Goal: Task Accomplishment & Management: Use online tool/utility

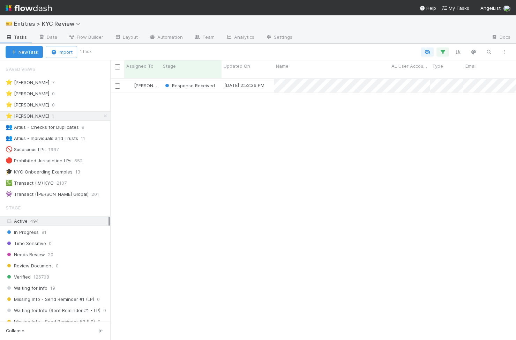
scroll to position [267, 406]
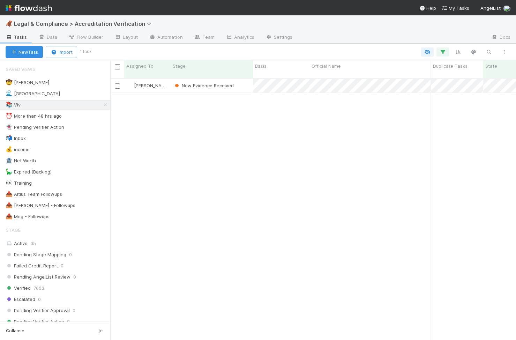
scroll to position [0, 0]
click at [104, 103] on icon at bounding box center [105, 105] width 7 height 5
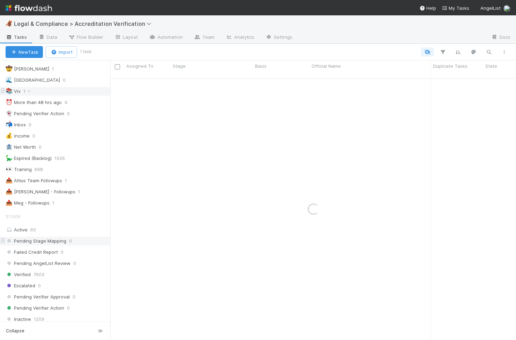
scroll to position [14, 0]
click at [52, 273] on div "Verified 7603" at bounding box center [58, 273] width 105 height 9
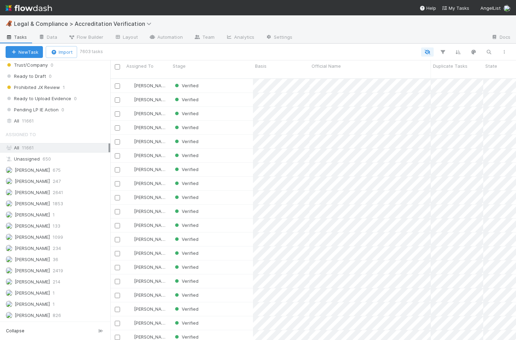
scroll to position [625, 0]
click at [218, 107] on div "Verified" at bounding box center [212, 114] width 82 height 14
click at [218, 121] on div "Verified" at bounding box center [212, 128] width 82 height 14
click at [233, 150] on div "Verified" at bounding box center [212, 156] width 82 height 14
click at [233, 178] on div "Verified" at bounding box center [212, 184] width 82 height 14
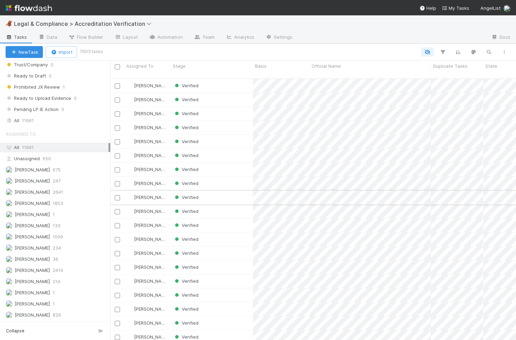
click at [232, 191] on div "Verified" at bounding box center [212, 197] width 82 height 14
click at [229, 204] on div "Verified" at bounding box center [212, 211] width 82 height 14
click at [228, 218] on div "Verified" at bounding box center [212, 225] width 82 height 14
click at [221, 234] on div "Verified" at bounding box center [212, 239] width 82 height 14
click at [220, 246] on div "Verified" at bounding box center [212, 253] width 82 height 14
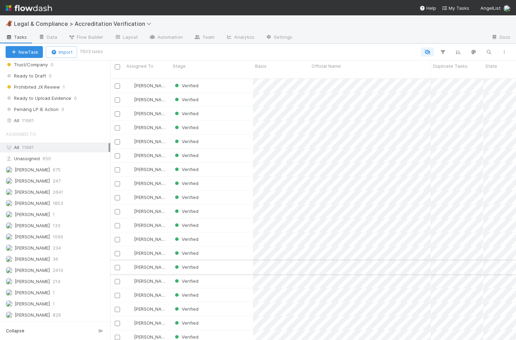
click at [215, 266] on div "Verified" at bounding box center [212, 267] width 82 height 14
click at [214, 275] on div "Verified" at bounding box center [212, 281] width 82 height 14
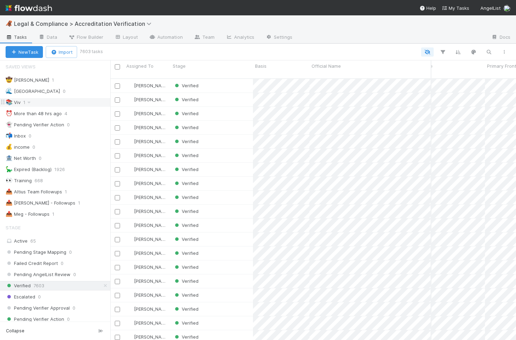
scroll to position [0, 0]
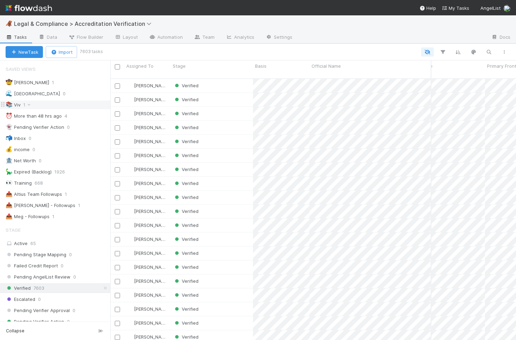
click at [43, 105] on div "📚 Viv 1" at bounding box center [58, 104] width 105 height 9
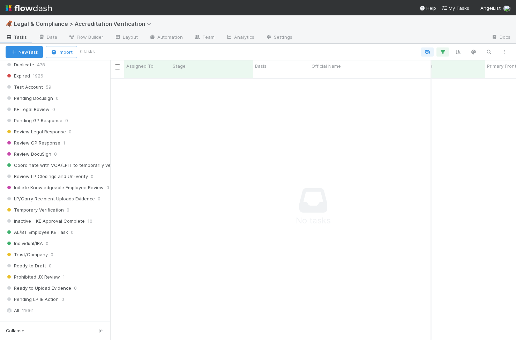
scroll to position [490, 0]
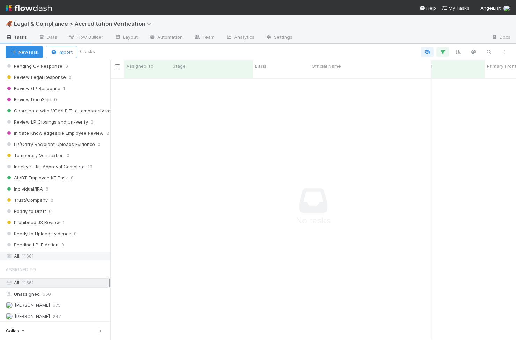
click at [67, 253] on div "All 11661" at bounding box center [57, 256] width 103 height 9
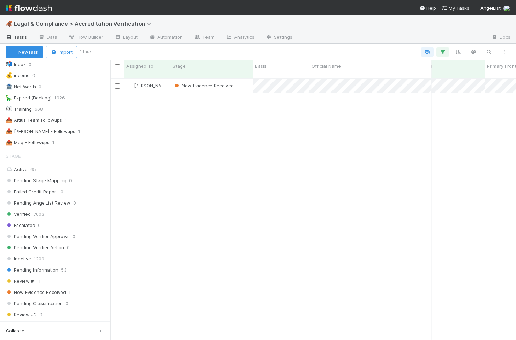
scroll to position [76, 0]
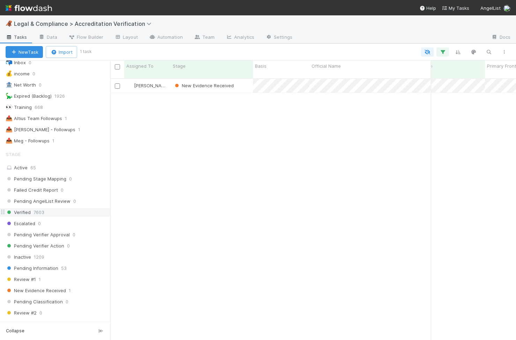
click at [64, 210] on div "Verified 7603" at bounding box center [58, 212] width 105 height 9
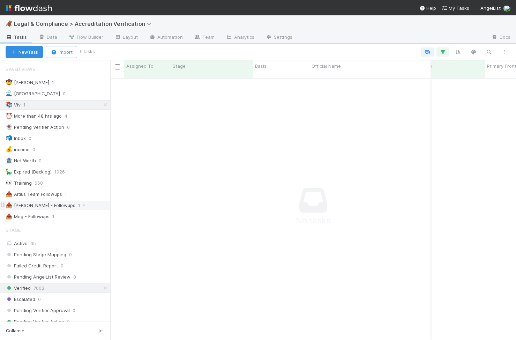
scroll to position [267, 406]
click at [104, 106] on icon at bounding box center [105, 105] width 7 height 5
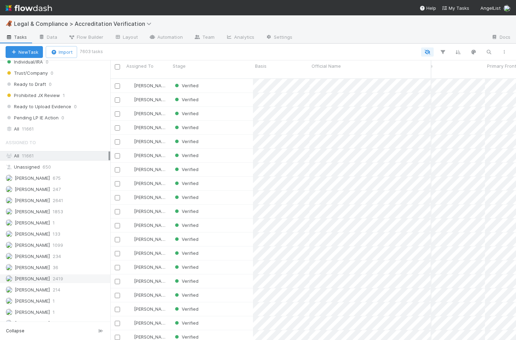
scroll to position [625, 0]
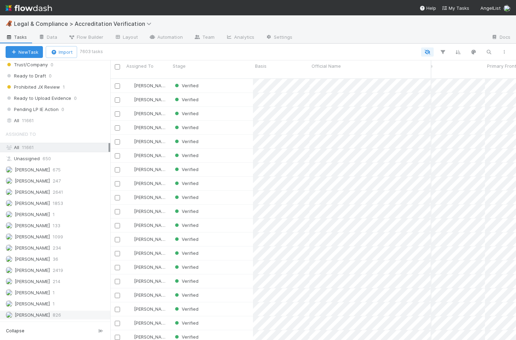
click at [53, 315] on span "826" at bounding box center [57, 315] width 8 height 9
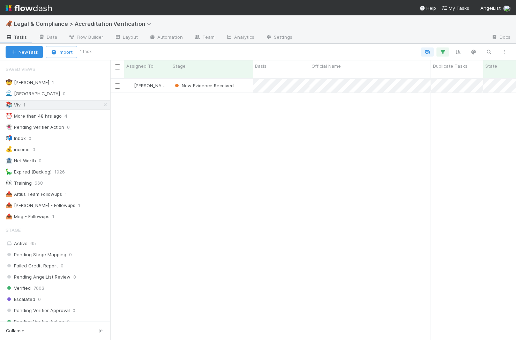
scroll to position [267, 406]
click at [157, 38] on link "Automation" at bounding box center [165, 37] width 45 height 11
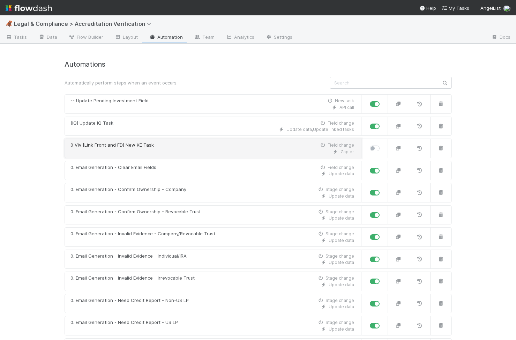
click at [155, 150] on div "Zapier" at bounding box center [212, 152] width 284 height 6
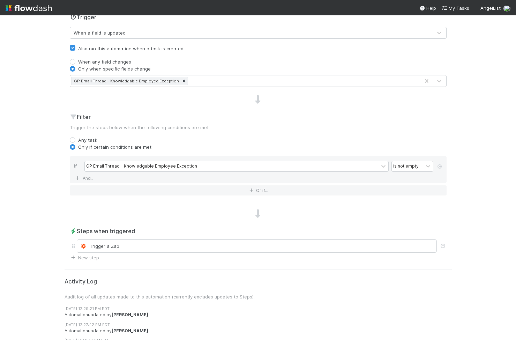
scroll to position [196, 0]
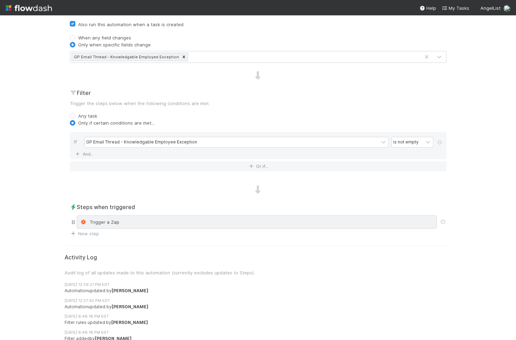
click at [135, 226] on div "Trigger a Zap" at bounding box center [257, 221] width 360 height 13
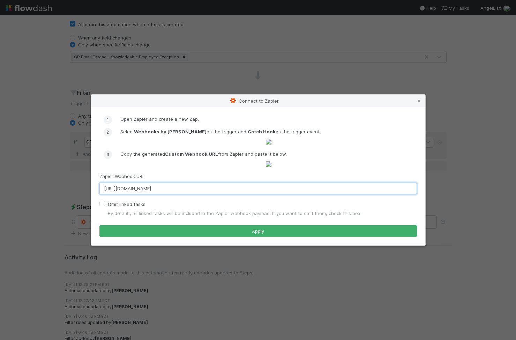
click at [183, 194] on input "https://hooks.zapier.com/hooks/catch/7212424/u4xvznz/" at bounding box center [257, 188] width 317 height 12
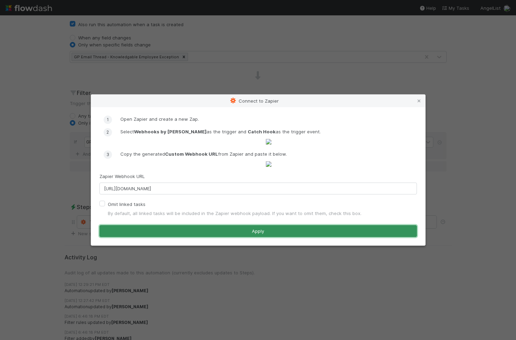
click at [194, 237] on button "Apply" at bounding box center [257, 231] width 317 height 12
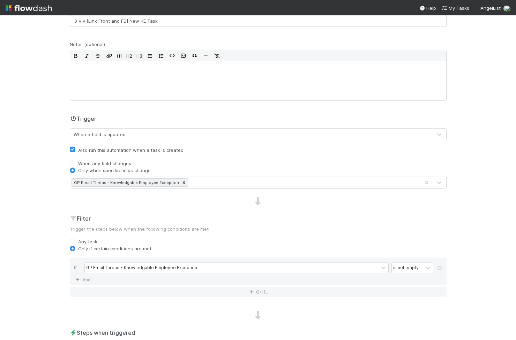
scroll to position [0, 0]
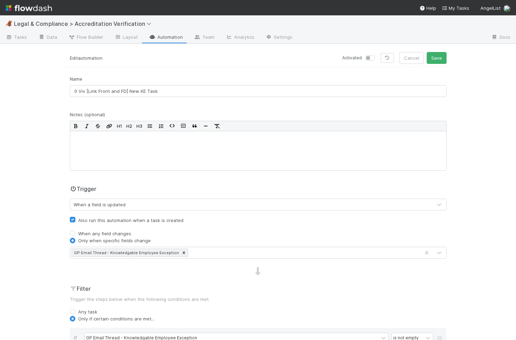
click at [378, 54] on label at bounding box center [378, 54] width 0 height 0
click at [366, 59] on input "checkbox" at bounding box center [368, 57] width 6 height 6
checkbox input "true"
click at [438, 54] on button "Save" at bounding box center [437, 58] width 20 height 12
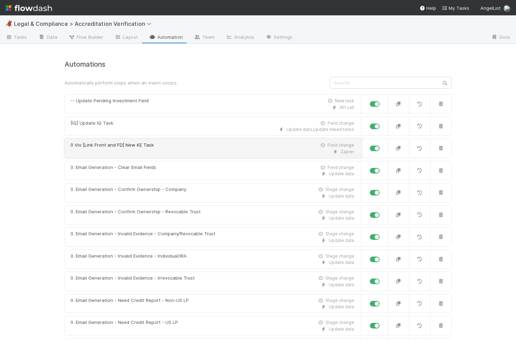
click at [186, 145] on div "0 Viv [Link Front and FD] New KE Task Field change" at bounding box center [212, 145] width 284 height 7
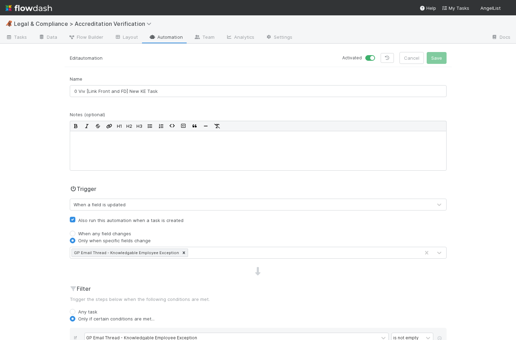
click at [206, 255] on div "GP Email Thread - Knowledgable Employee Exception" at bounding box center [245, 252] width 350 height 11
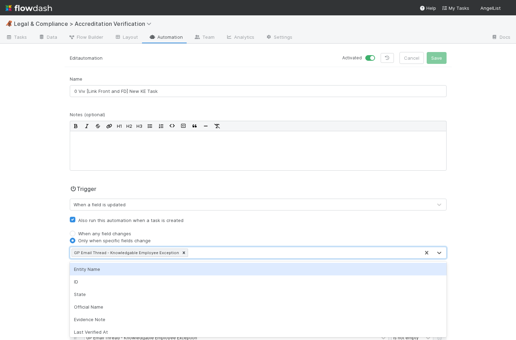
click at [209, 227] on div "Trigger When a field is updated Also run this automation when a task is created…" at bounding box center [258, 222] width 387 height 74
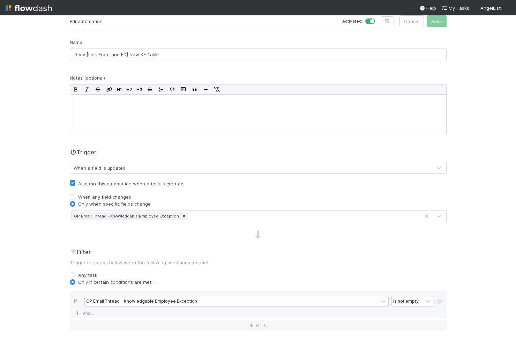
scroll to position [56, 0]
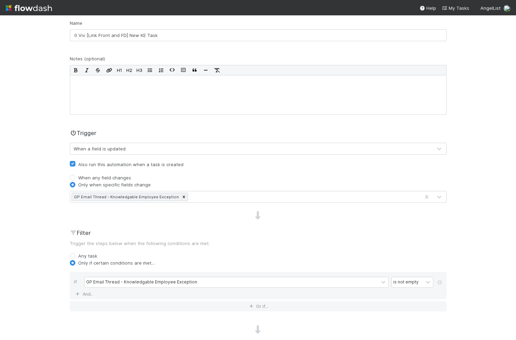
click at [210, 248] on div "Filter Trigger the steps below when the following conditions are met. Any task …" at bounding box center [258, 273] width 387 height 88
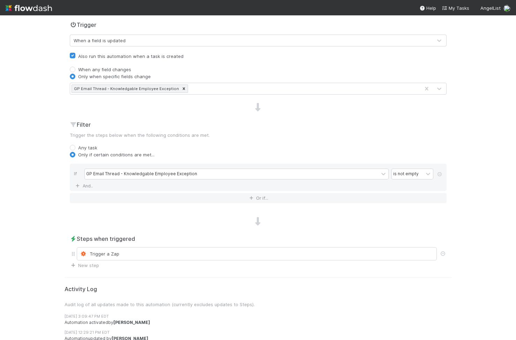
scroll to position [163, 0]
click at [400, 179] on div "is not empty" at bounding box center [407, 175] width 31 height 10
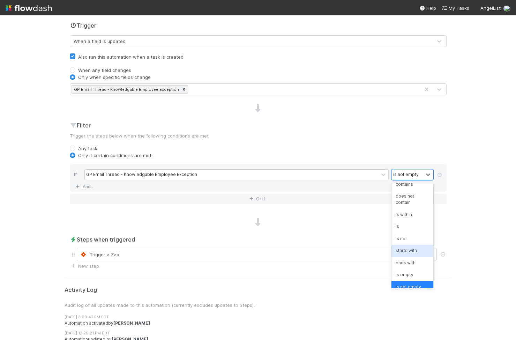
click at [354, 209] on div "Filter Trigger the steps below when the following conditions are met. Any task …" at bounding box center [258, 165] width 387 height 88
click at [418, 177] on div "is not empty" at bounding box center [407, 175] width 31 height 10
click at [467, 211] on div "🦧 Legal & Compliance > Accreditation Verification Tasks Data Flow Builder Layou…" at bounding box center [258, 177] width 516 height 324
click at [189, 176] on div "GP Email Thread - Knowledgable Employee Exception" at bounding box center [141, 174] width 111 height 6
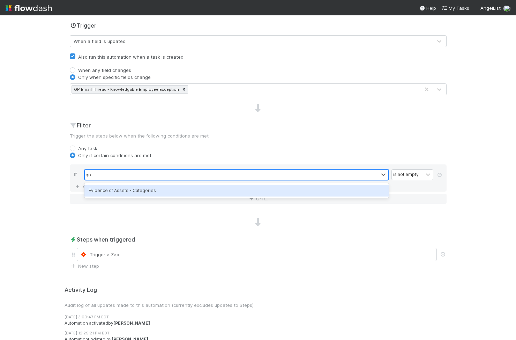
scroll to position [0, 0]
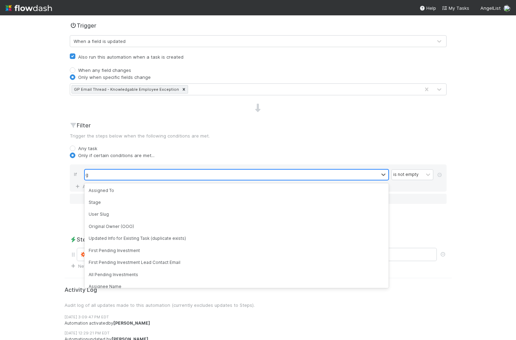
type input "gp"
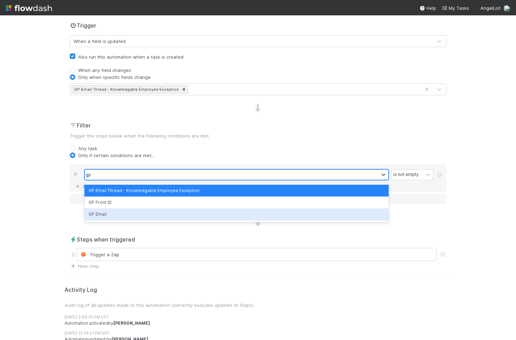
click at [113, 213] on div "GP Email" at bounding box center [236, 214] width 304 height 12
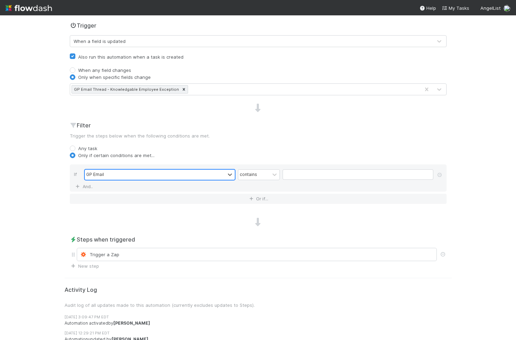
click at [194, 89] on div "GP Email Thread - Knowledgable Employee Exception" at bounding box center [245, 89] width 350 height 11
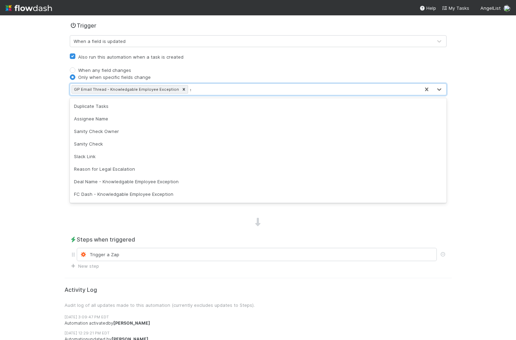
scroll to position [130, 0]
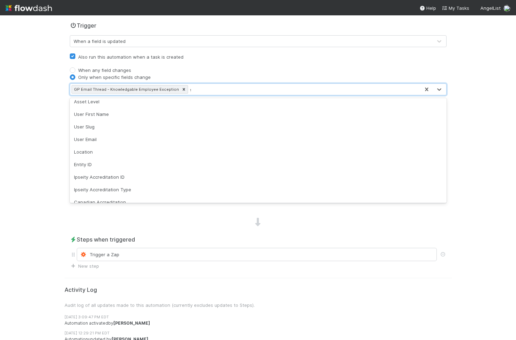
type input "gp"
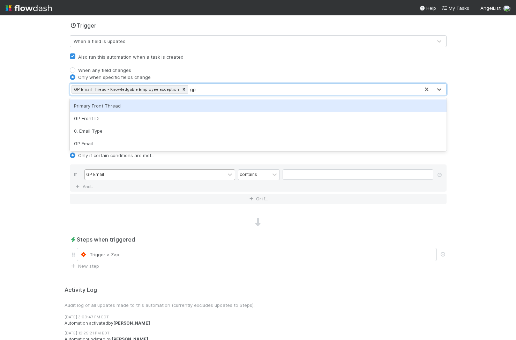
scroll to position [0, 0]
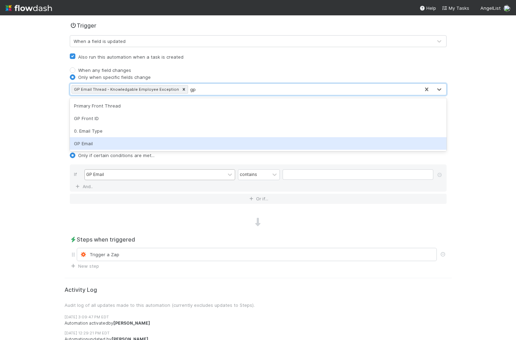
click at [157, 148] on div "GP Email" at bounding box center [258, 143] width 377 height 13
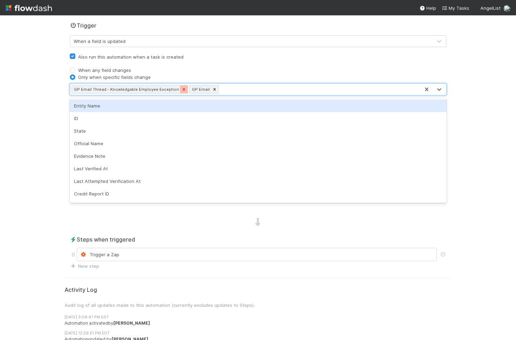
click at [182, 89] on icon at bounding box center [183, 89] width 2 height 2
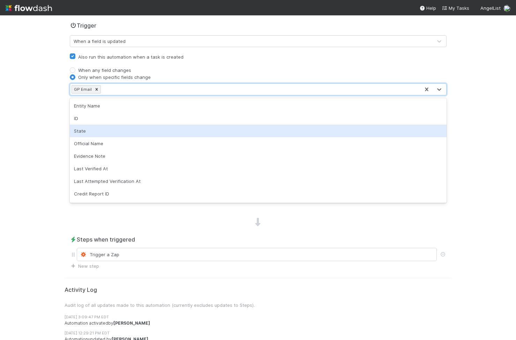
click at [57, 136] on div "🦧 Legal & Compliance > Accreditation Verification Tasks Data Flow Builder Layou…" at bounding box center [258, 177] width 516 height 324
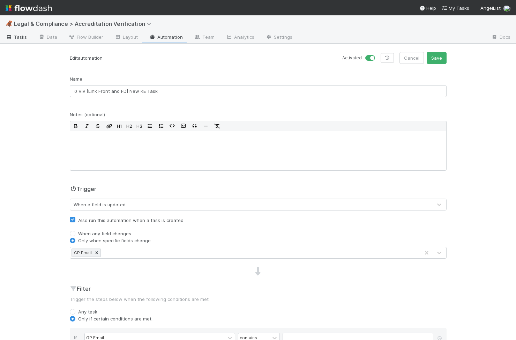
click at [22, 35] on span "Tasks" at bounding box center [17, 36] width 22 height 7
click at [436, 59] on button "Save" at bounding box center [437, 58] width 20 height 12
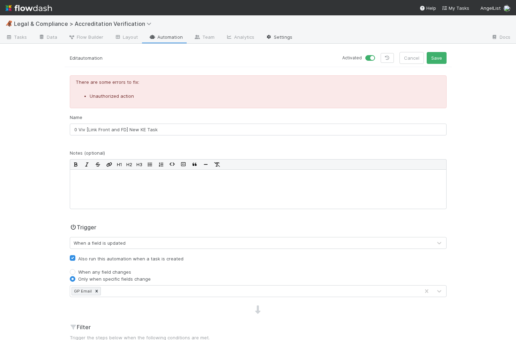
click at [285, 34] on link "Settings" at bounding box center [279, 37] width 38 height 11
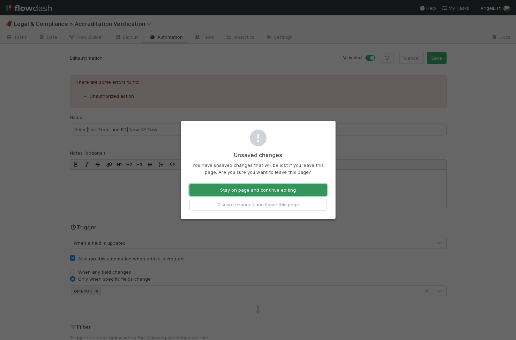
click at [273, 187] on button "Stay on page and continue editing" at bounding box center [257, 190] width 137 height 12
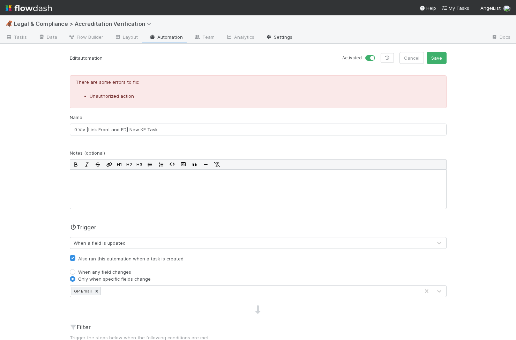
click at [276, 33] on link "Settings" at bounding box center [279, 37] width 38 height 11
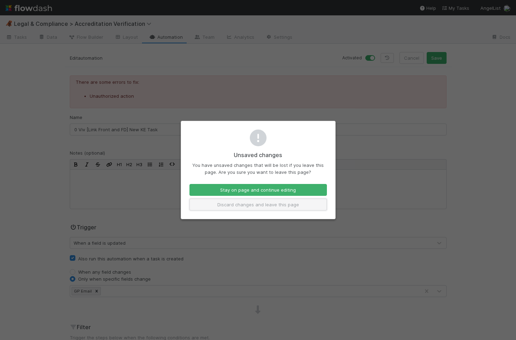
click at [260, 204] on button "Discard changes and leave this page" at bounding box center [257, 205] width 137 height 12
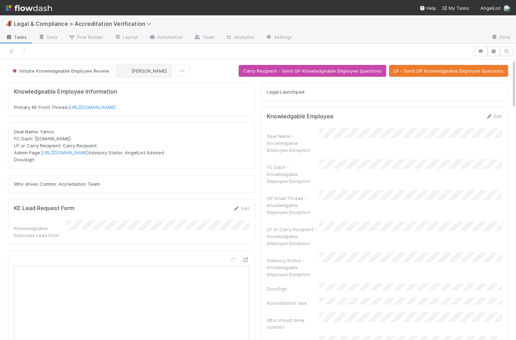
click at [151, 69] on span "[PERSON_NAME]" at bounding box center [149, 71] width 35 height 6
click at [117, 36] on icon at bounding box center [117, 37] width 7 height 4
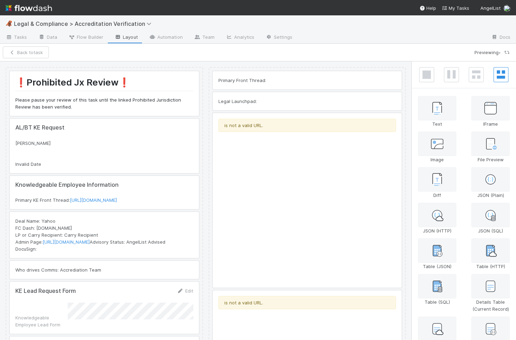
click at [154, 220] on div at bounding box center [104, 235] width 189 height 46
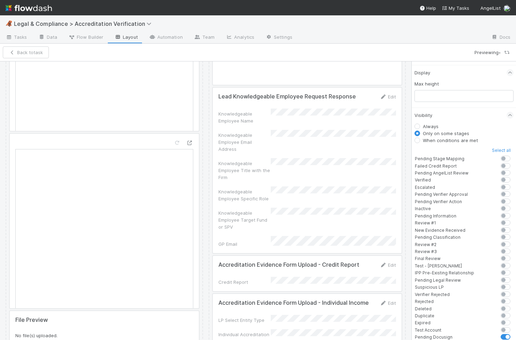
scroll to position [416, 0]
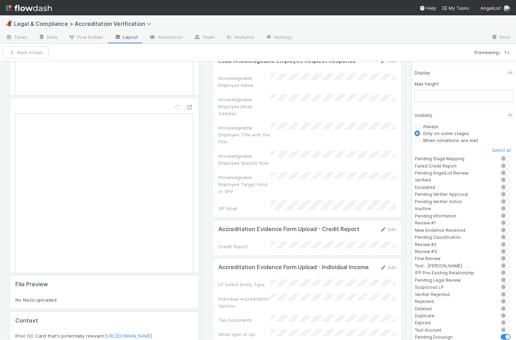
click at [345, 105] on div at bounding box center [307, 134] width 189 height 165
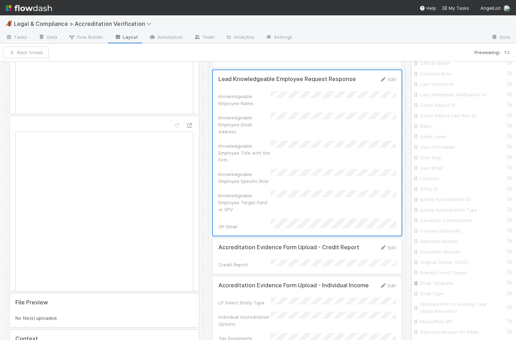
scroll to position [0, 0]
click at [54, 39] on link "Data" at bounding box center [48, 37] width 30 height 11
checkbox input "false"
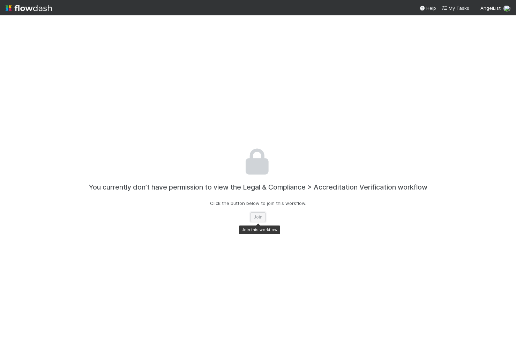
click at [253, 220] on button "Join" at bounding box center [257, 217] width 15 height 10
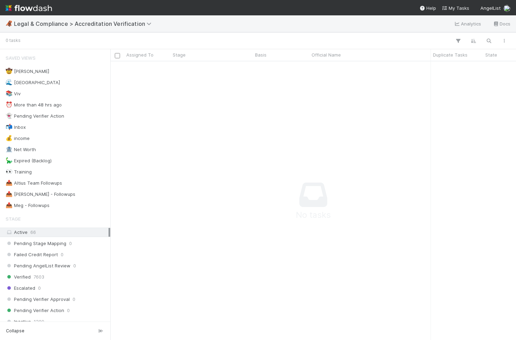
scroll to position [0, 0]
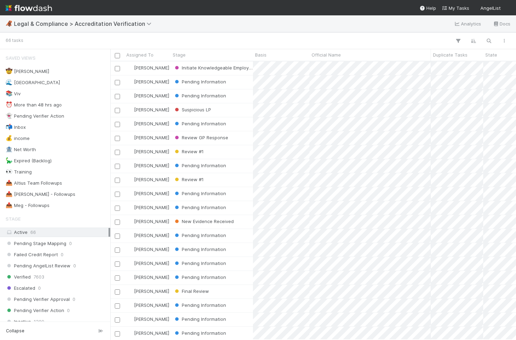
scroll to position [0, 0]
click at [82, 23] on span "Legal & Compliance > Accreditation Verification" at bounding box center [84, 23] width 141 height 7
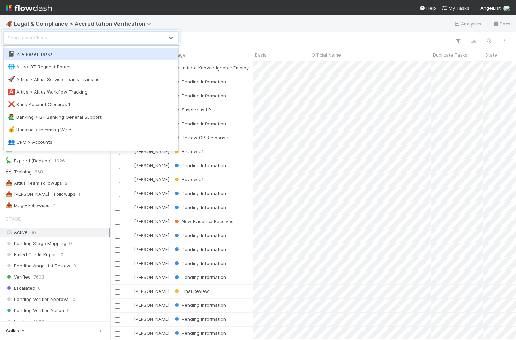
click at [224, 49] on div "option 2FA Reset Tasks focused, 1 of 46. 46 results available. Use Up and Down …" at bounding box center [258, 170] width 516 height 340
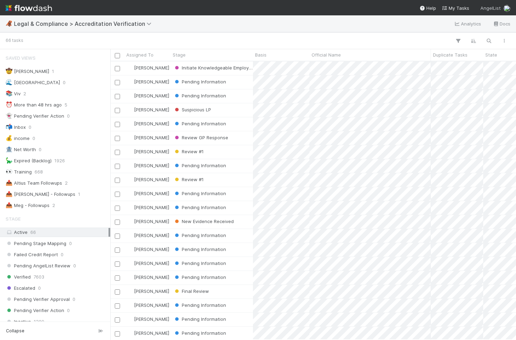
click at [506, 7] on img at bounding box center [506, 8] width 7 height 7
click at [498, 8] on div "👋 Hey Viv Create workspace User Settings Logout" at bounding box center [258, 170] width 516 height 340
click at [511, 7] on nav "Help My Tasks AngelList" at bounding box center [258, 7] width 516 height 15
click at [507, 7] on img at bounding box center [506, 8] width 7 height 7
click at [489, 56] on link "User Settings" at bounding box center [486, 55] width 48 height 10
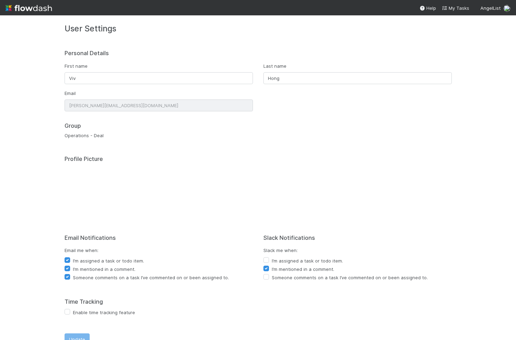
scroll to position [14, 0]
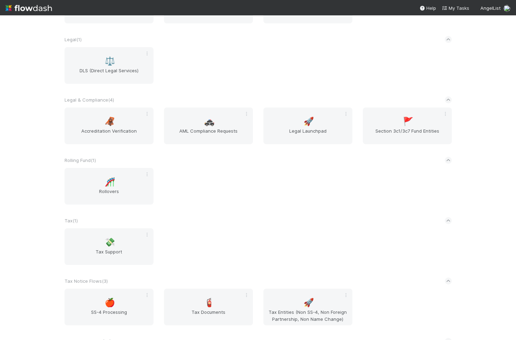
scroll to position [727, 0]
click at [121, 132] on span "Accreditation Verification" at bounding box center [108, 133] width 83 height 14
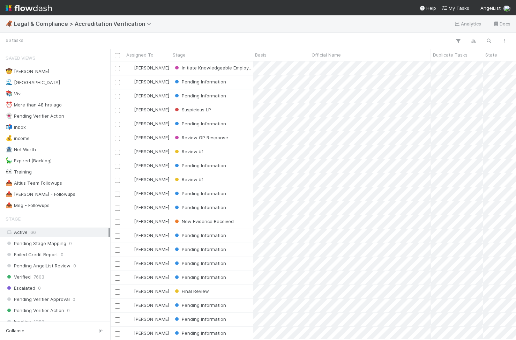
scroll to position [0, 0]
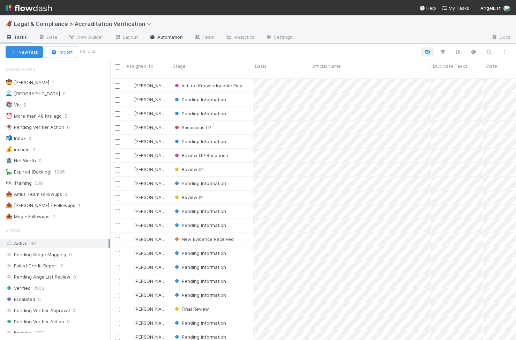
click at [155, 36] on link "Automation" at bounding box center [165, 37] width 45 height 11
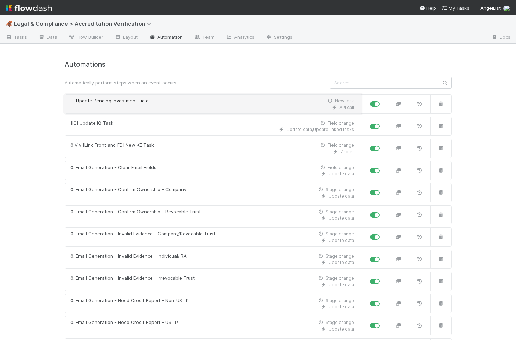
click at [261, 106] on div "API call" at bounding box center [212, 107] width 284 height 6
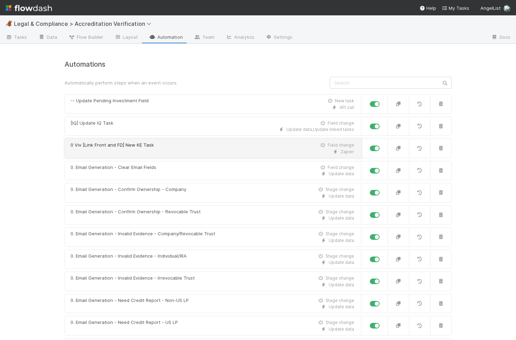
click at [204, 142] on div "0 Viv [Link Front and FD] New KE Task Field change" at bounding box center [212, 145] width 284 height 7
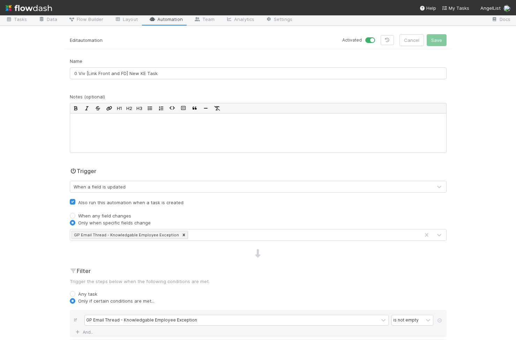
scroll to position [22, 0]
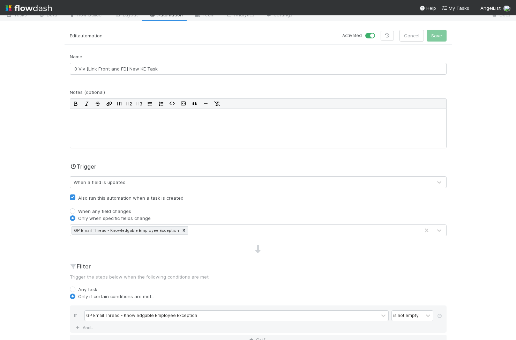
click at [203, 231] on div "GP Email Thread - Knowledgable Employee Exception" at bounding box center [245, 230] width 350 height 11
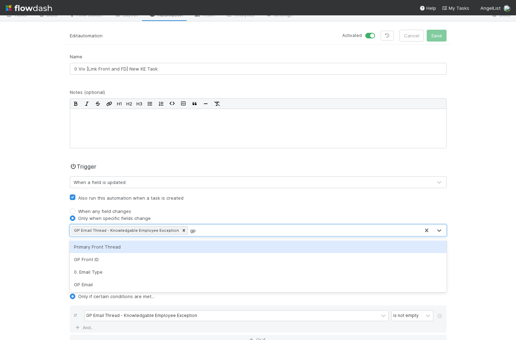
type input "gp"
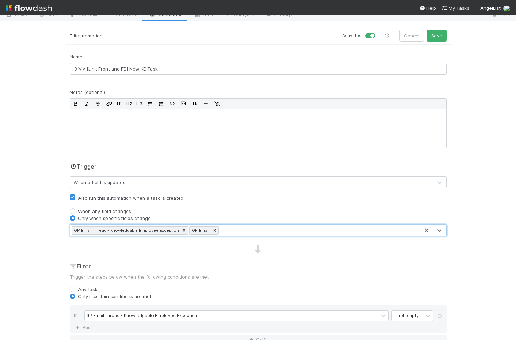
scroll to position [0, 0]
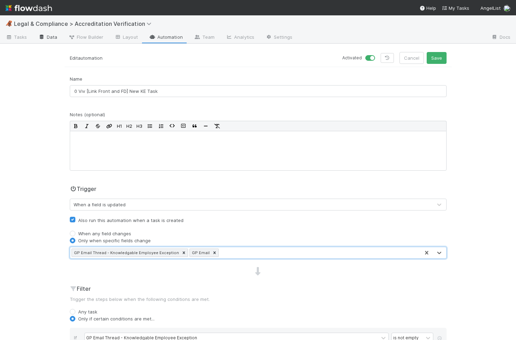
click at [55, 37] on link "Data" at bounding box center [48, 37] width 30 height 11
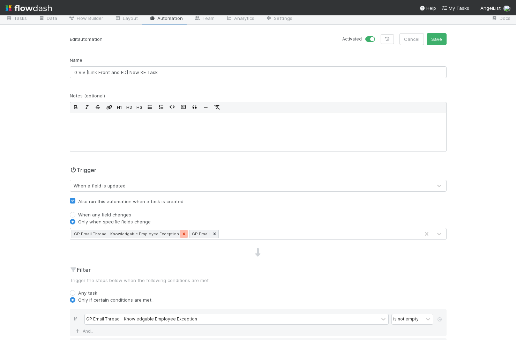
click at [180, 233] on div at bounding box center [184, 234] width 8 height 8
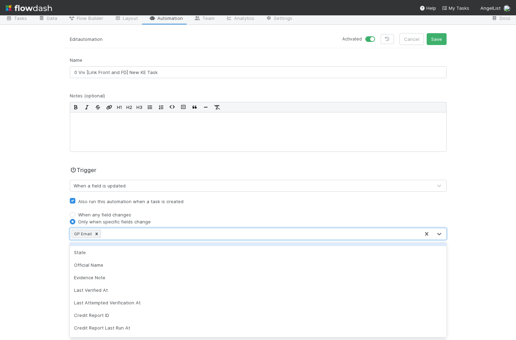
scroll to position [31, 0]
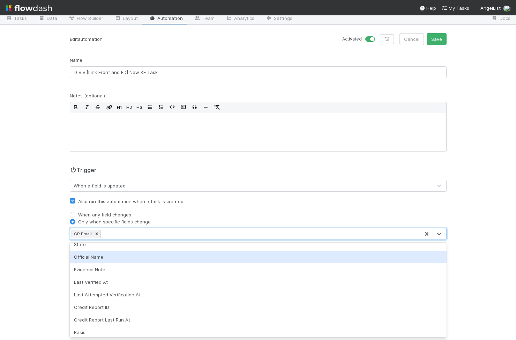
click at [54, 257] on div "🦧 Legal & Compliance > Accreditation Verification Tasks Data Flow Builder Layou…" at bounding box center [258, 177] width 516 height 324
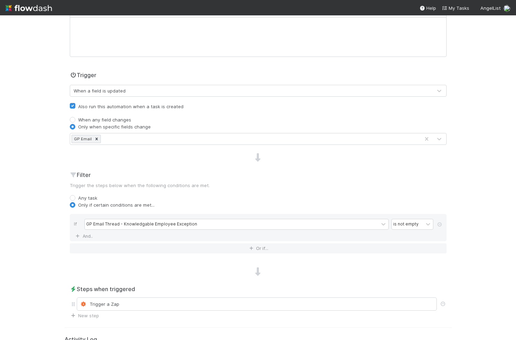
scroll to position [130, 0]
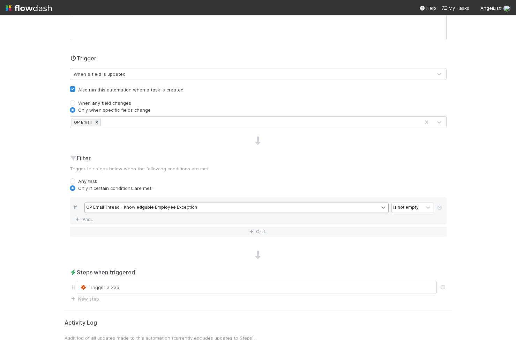
click at [379, 207] on div at bounding box center [383, 207] width 8 height 7
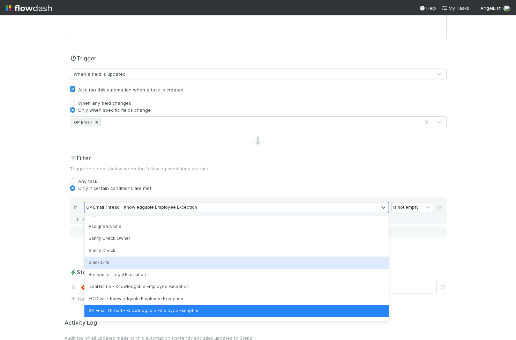
scroll to position [93, 0]
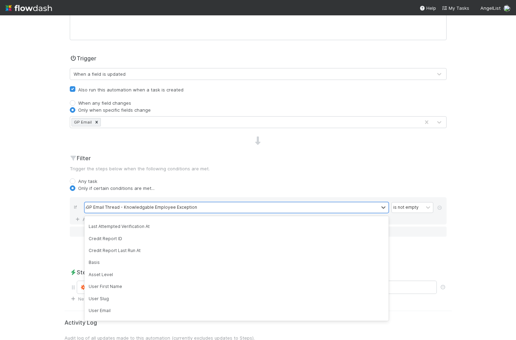
type input "gp"
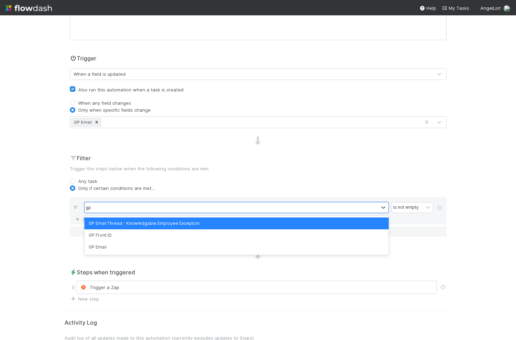
scroll to position [0, 0]
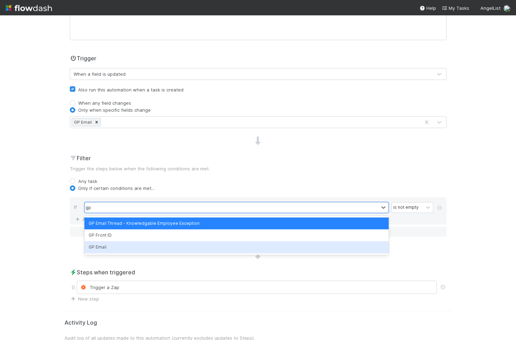
click at [135, 250] on div "GP Email" at bounding box center [236, 247] width 304 height 12
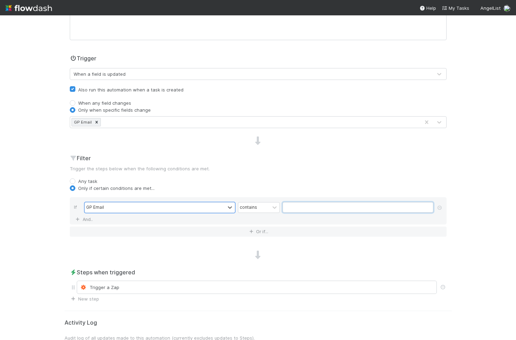
click at [424, 207] on input "text" at bounding box center [358, 207] width 151 height 10
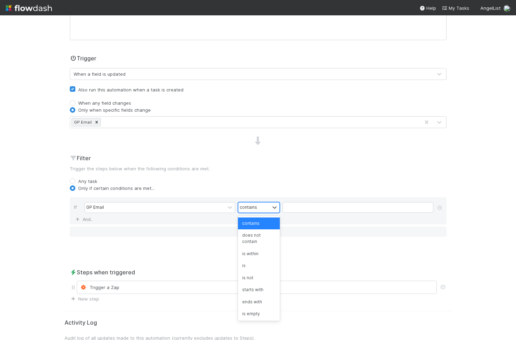
click at [266, 207] on div "contains" at bounding box center [253, 207] width 31 height 10
click at [263, 272] on div "is not" at bounding box center [259, 278] width 42 height 12
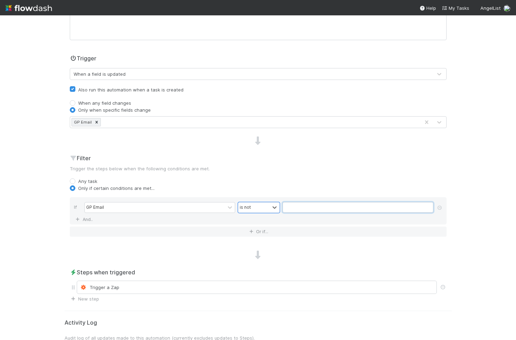
click at [321, 210] on input "text" at bounding box center [358, 207] width 151 height 10
click at [260, 210] on div "is not" at bounding box center [253, 207] width 31 height 10
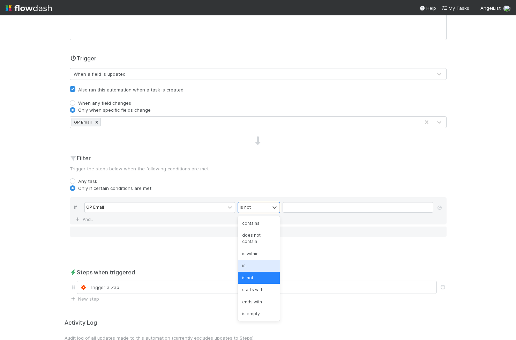
scroll to position [6, 0]
click at [262, 317] on div "is not empty" at bounding box center [259, 320] width 42 height 12
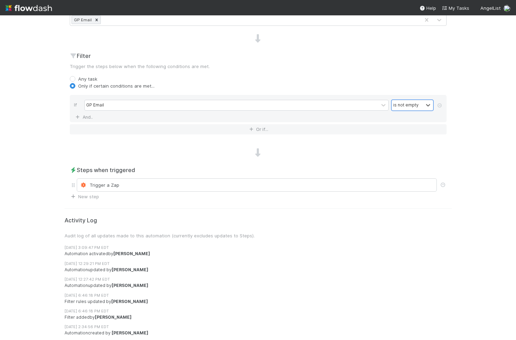
scroll to position [0, 0]
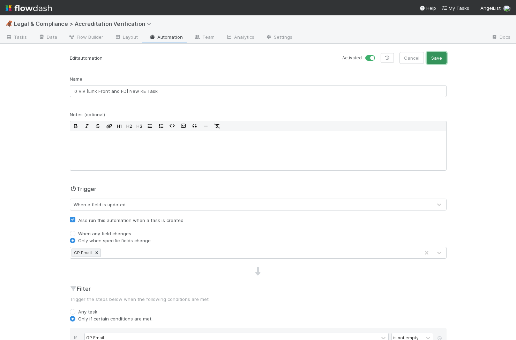
click at [430, 57] on button "Save" at bounding box center [437, 58] width 20 height 12
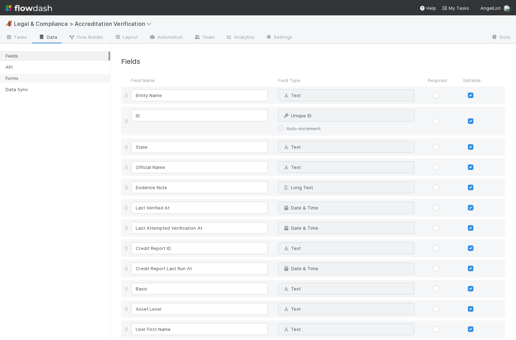
click at [68, 79] on div "Forms" at bounding box center [57, 78] width 103 height 9
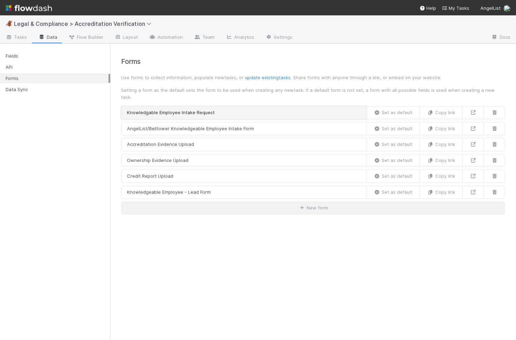
click at [261, 109] on link "Knowledgable Employee Intake Request" at bounding box center [243, 112] width 245 height 13
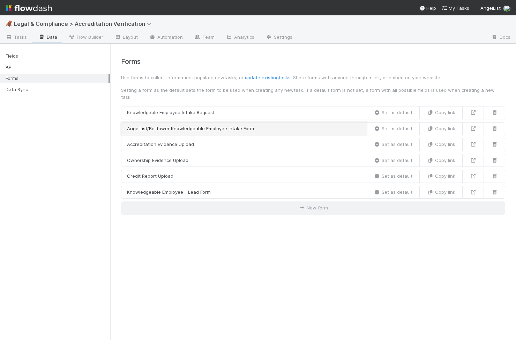
click at [270, 122] on link "AngelList/Belltower Knowledgeable Employee Intake Form" at bounding box center [243, 128] width 245 height 13
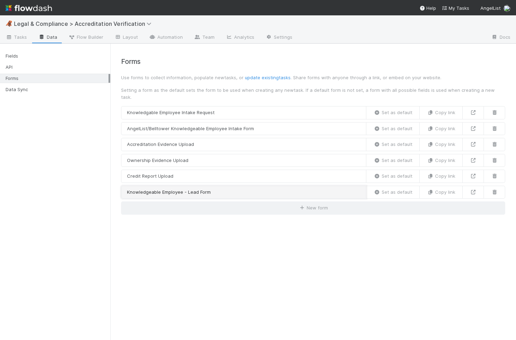
click at [307, 189] on link "Knowledgeable Employee - Lead Form" at bounding box center [243, 192] width 245 height 13
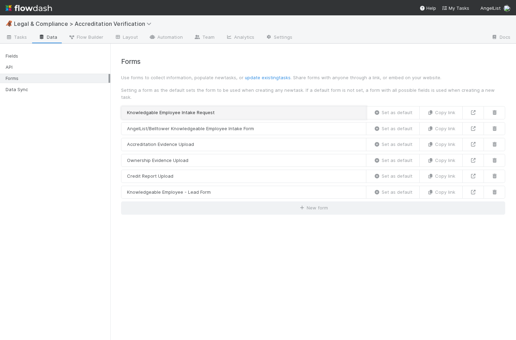
click at [238, 110] on link "Knowledgable Employee Intake Request" at bounding box center [243, 112] width 245 height 13
click at [330, 110] on link "Knowledgable Employee Intake Request" at bounding box center [243, 112] width 245 height 13
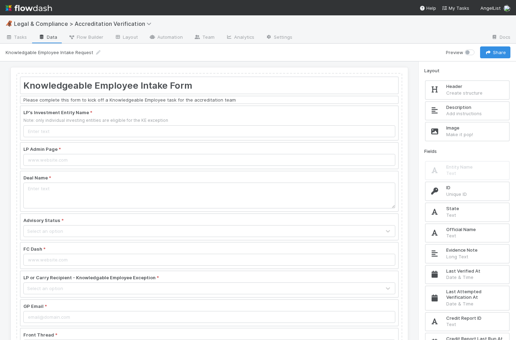
click at [477, 49] on label at bounding box center [477, 49] width 0 height 0
click at [469, 52] on input "checkbox" at bounding box center [468, 52] width 6 height 6
checkbox input "true"
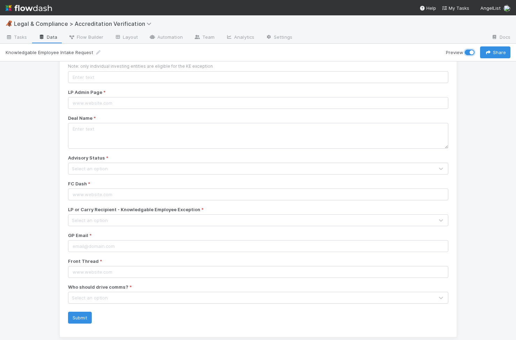
scroll to position [55, 0]
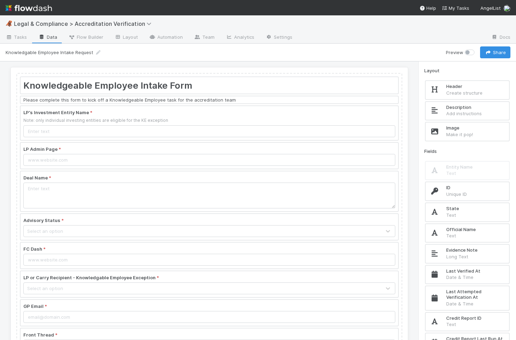
click at [477, 49] on label at bounding box center [477, 49] width 0 height 0
click at [469, 53] on input "checkbox" at bounding box center [468, 52] width 6 height 6
checkbox input "true"
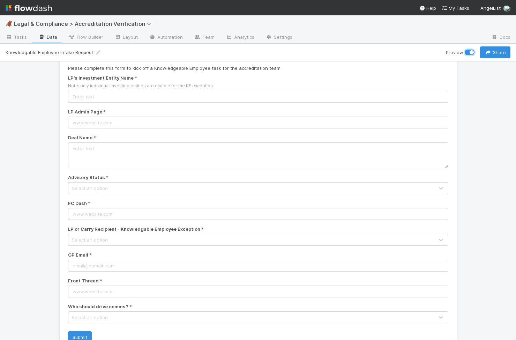
scroll to position [21, 0]
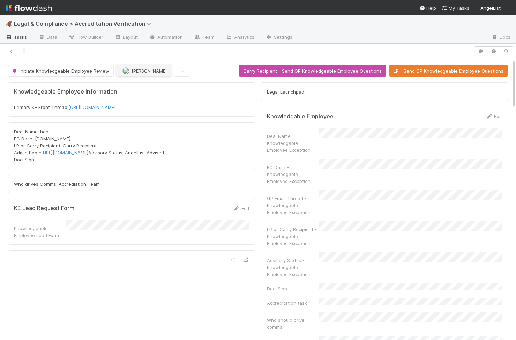
click at [157, 72] on span "[PERSON_NAME]" at bounding box center [149, 71] width 35 height 6
click at [10, 53] on icon at bounding box center [11, 51] width 7 height 5
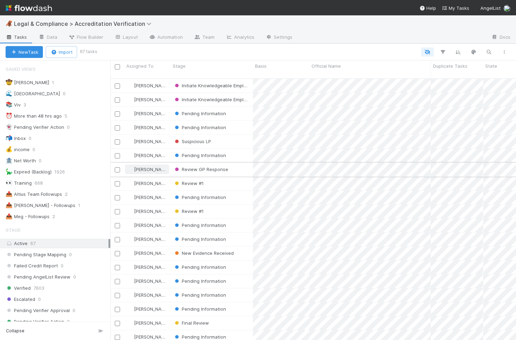
scroll to position [267, 406]
click at [33, 103] on icon at bounding box center [29, 105] width 7 height 5
click at [74, 107] on div "View Settings Default for everyone Rename this view Delete this view" at bounding box center [258, 170] width 516 height 340
click at [74, 107] on div "📚 Viv 3" at bounding box center [58, 104] width 105 height 9
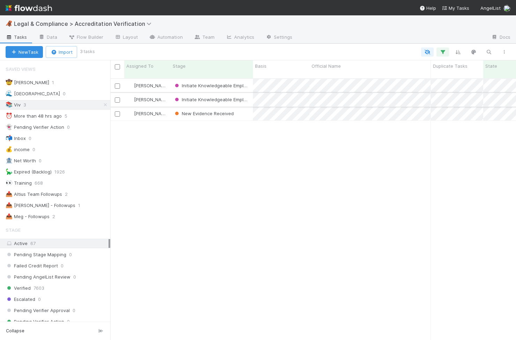
scroll to position [267, 406]
click at [207, 83] on span "Initiate Knowledgeable Employee Review" at bounding box center [222, 86] width 98 height 6
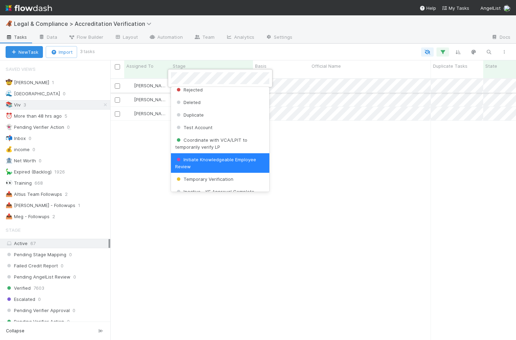
scroll to position [0, 0]
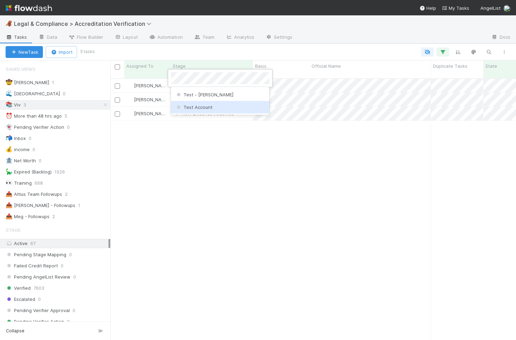
click at [204, 108] on span "Test Account" at bounding box center [193, 107] width 37 height 6
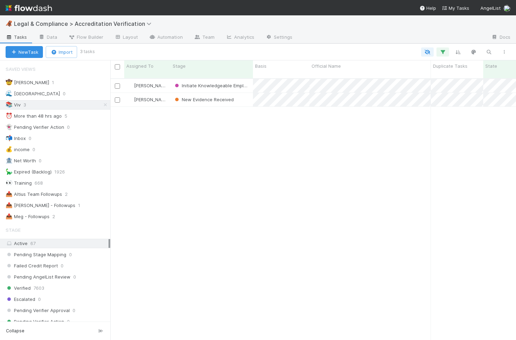
click at [202, 97] on span "New Evidence Received" at bounding box center [203, 100] width 60 height 6
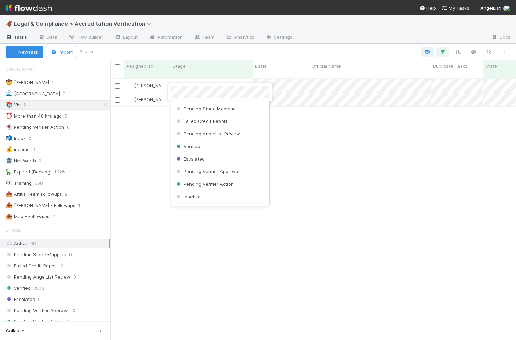
scroll to position [39, 0]
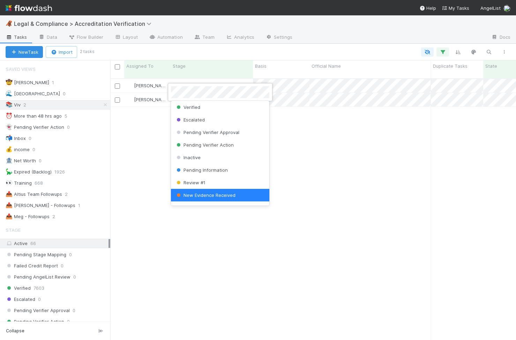
click at [202, 82] on div at bounding box center [258, 170] width 516 height 340
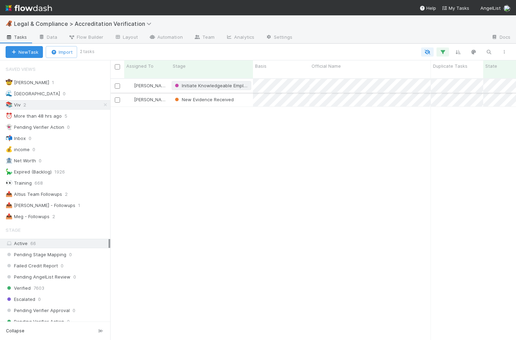
click at [202, 83] on span "Initiate Knowledgeable Employee Review" at bounding box center [222, 86] width 98 height 6
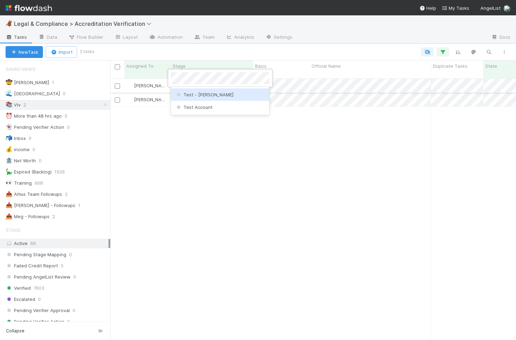
scroll to position [0, 0]
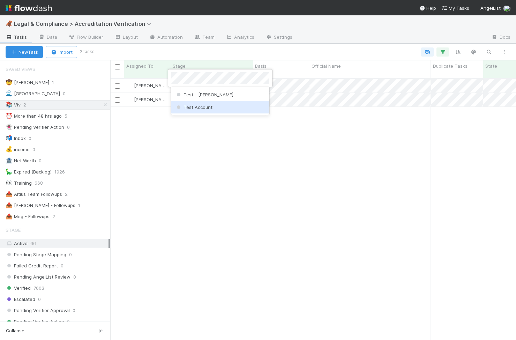
click at [203, 107] on span "Test Account" at bounding box center [193, 107] width 37 height 6
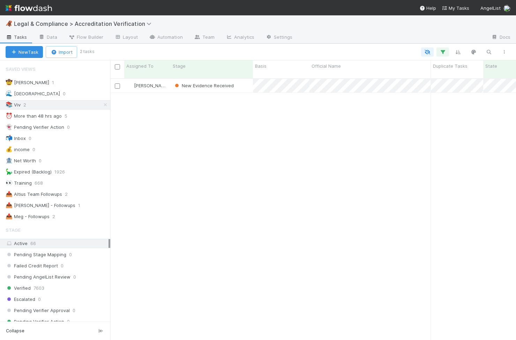
click at [185, 127] on div "[PERSON_NAME] New Evidence Received [DATE] 10:53:31 PM [DATE] 2:45:38 AM 1 0 0 …" at bounding box center [313, 212] width 406 height 267
